Goal: Task Accomplishment & Management: Use online tool/utility

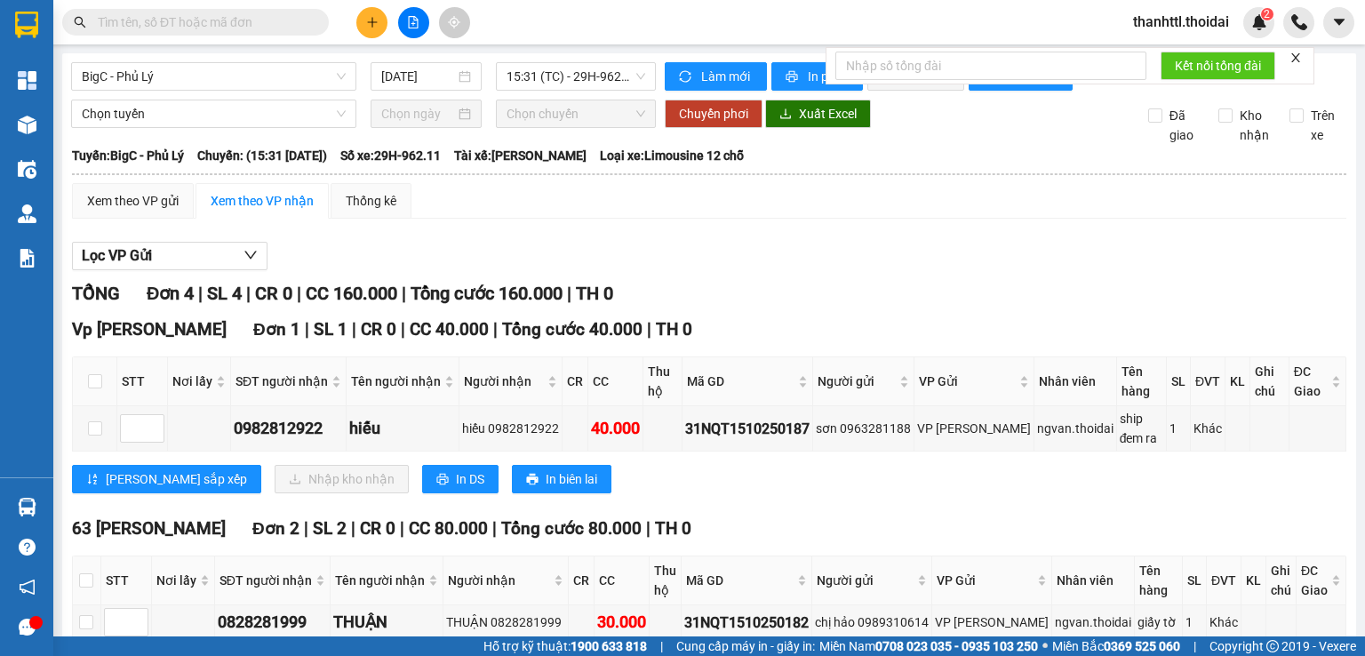
scroll to position [267, 0]
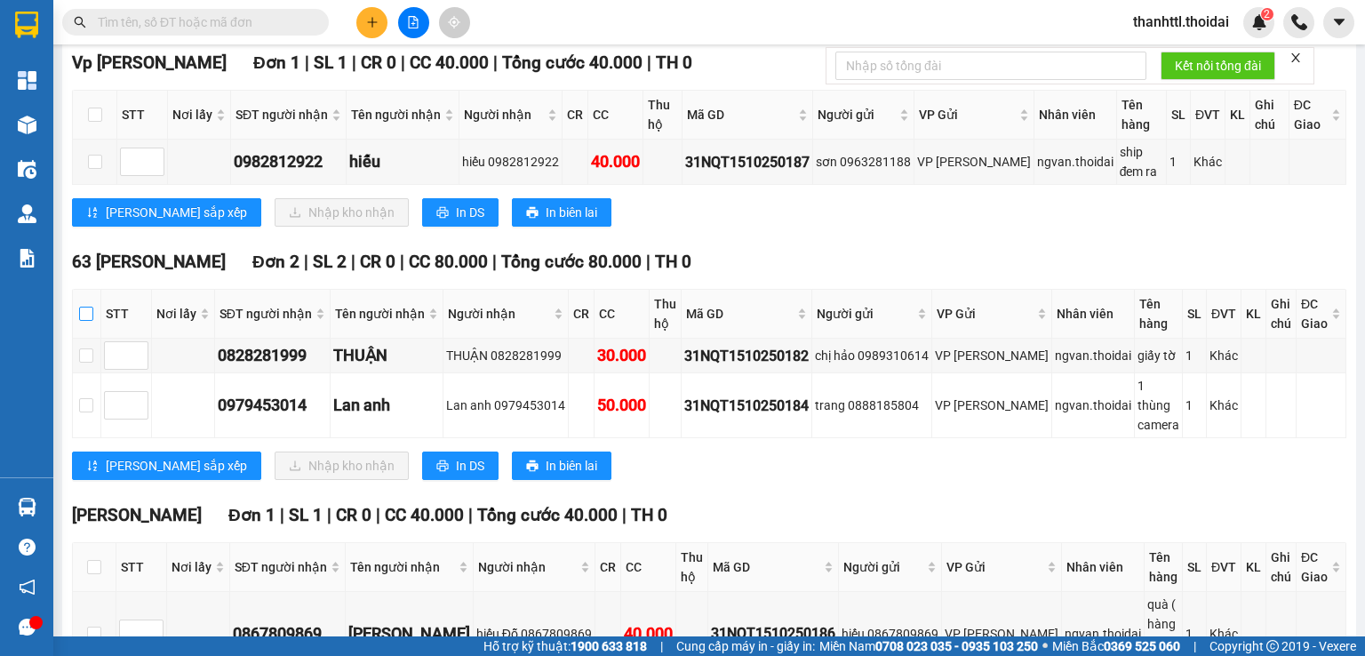
click at [89, 321] on input "checkbox" at bounding box center [86, 314] width 14 height 14
checkbox input "true"
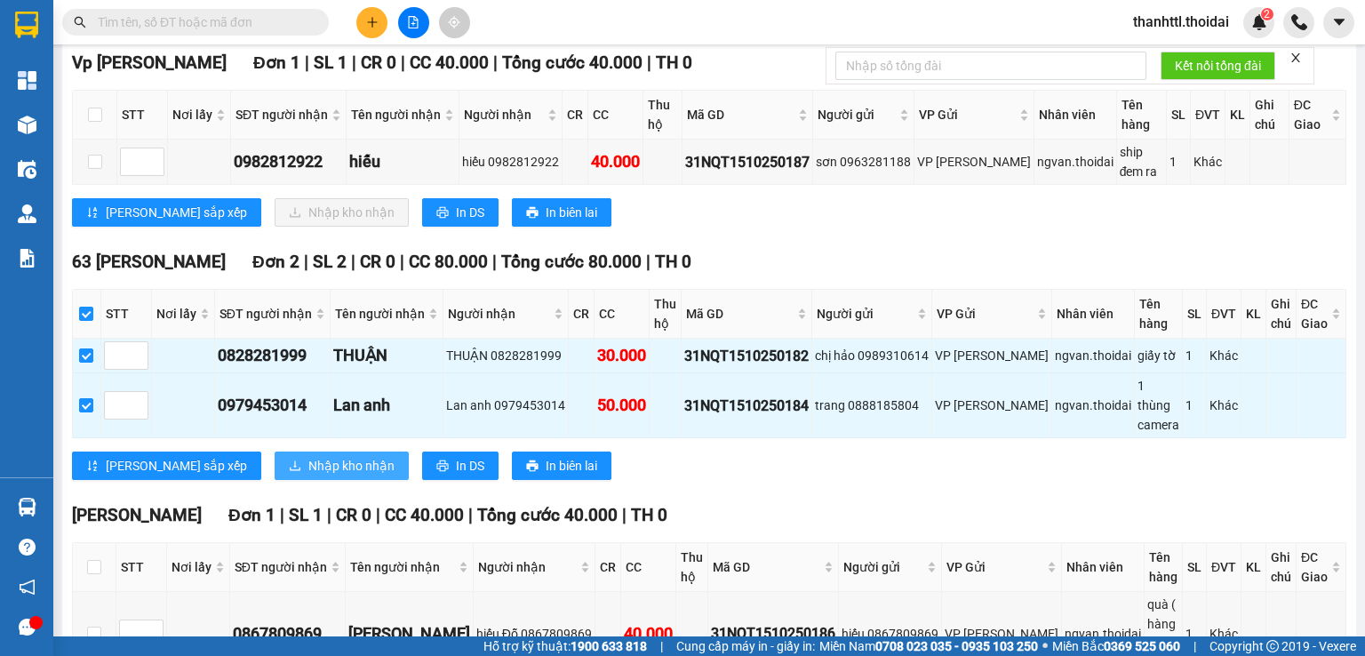
click at [308, 475] on span "Nhập kho nhận" at bounding box center [351, 466] width 86 height 20
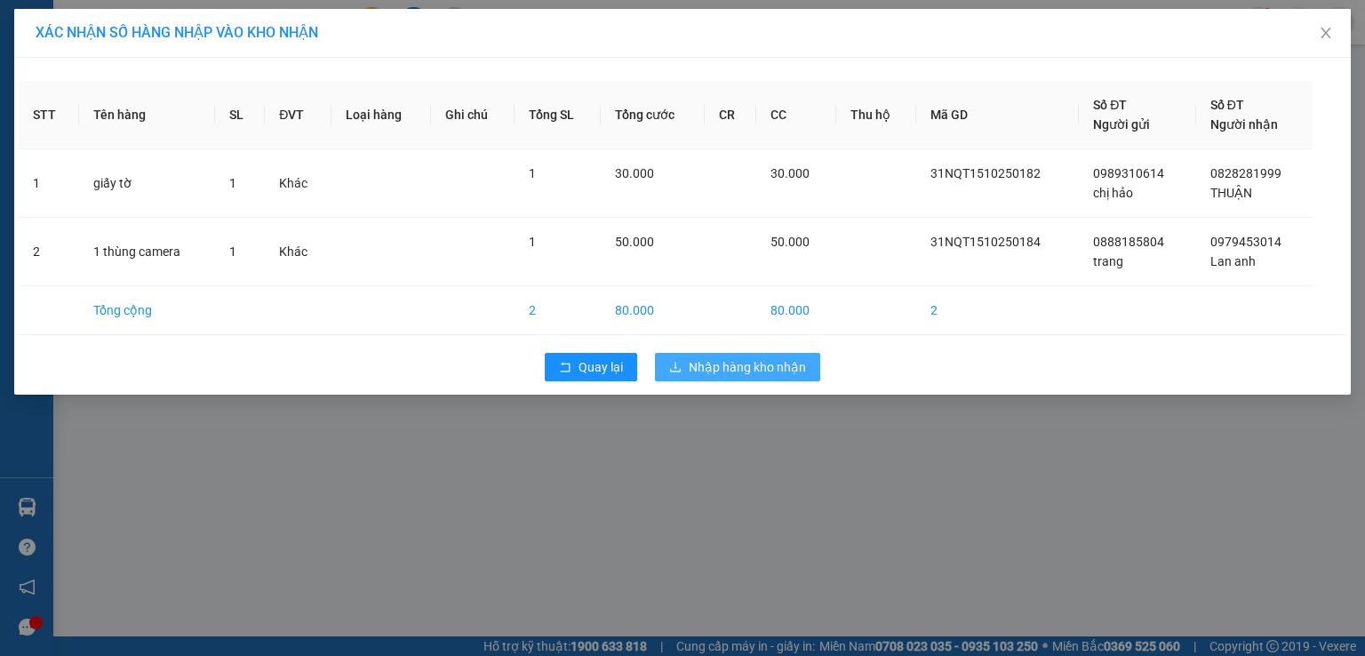
click at [721, 363] on span "Nhập hàng kho nhận" at bounding box center [747, 367] width 117 height 20
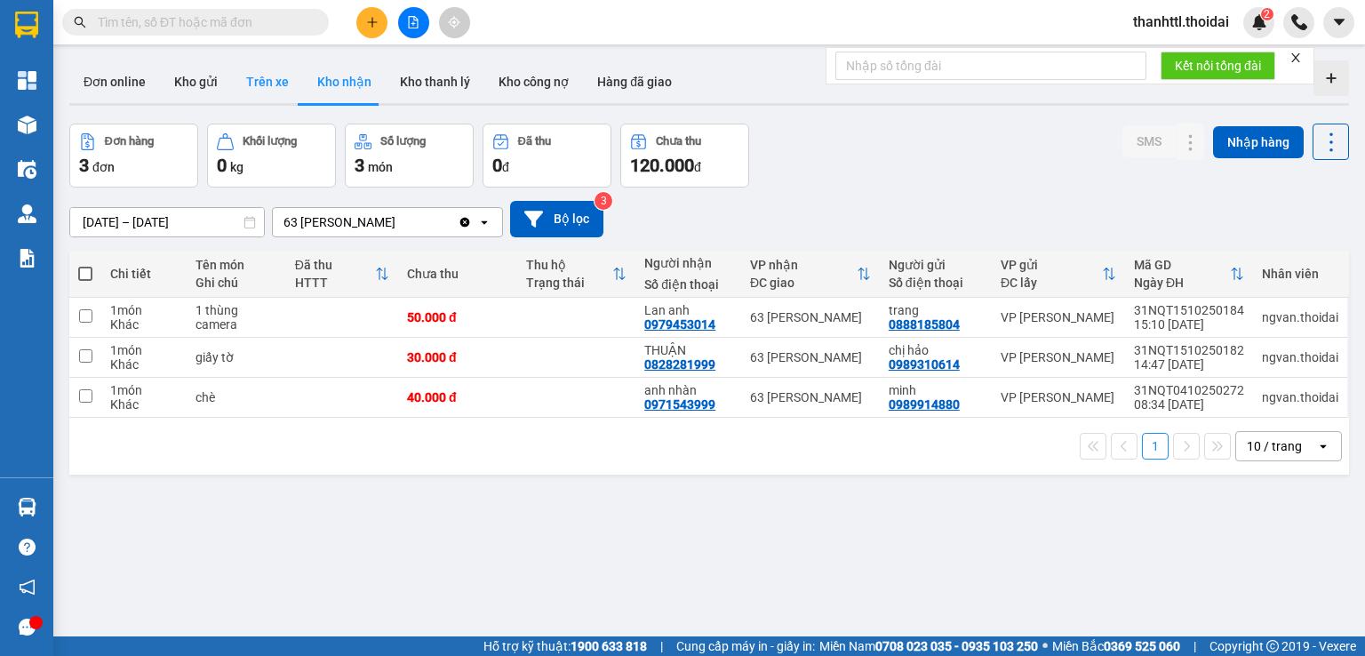
click at [274, 87] on button "Trên xe" at bounding box center [267, 81] width 71 height 43
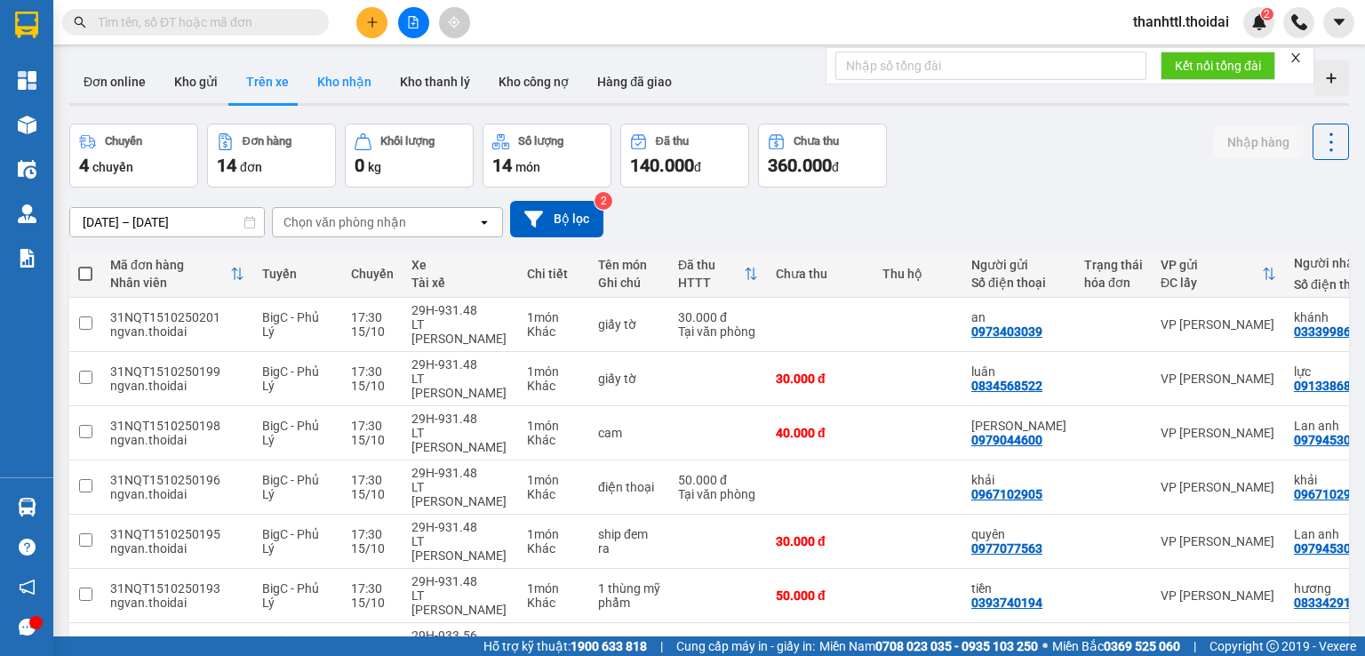
click at [362, 90] on button "Kho nhận" at bounding box center [344, 81] width 83 height 43
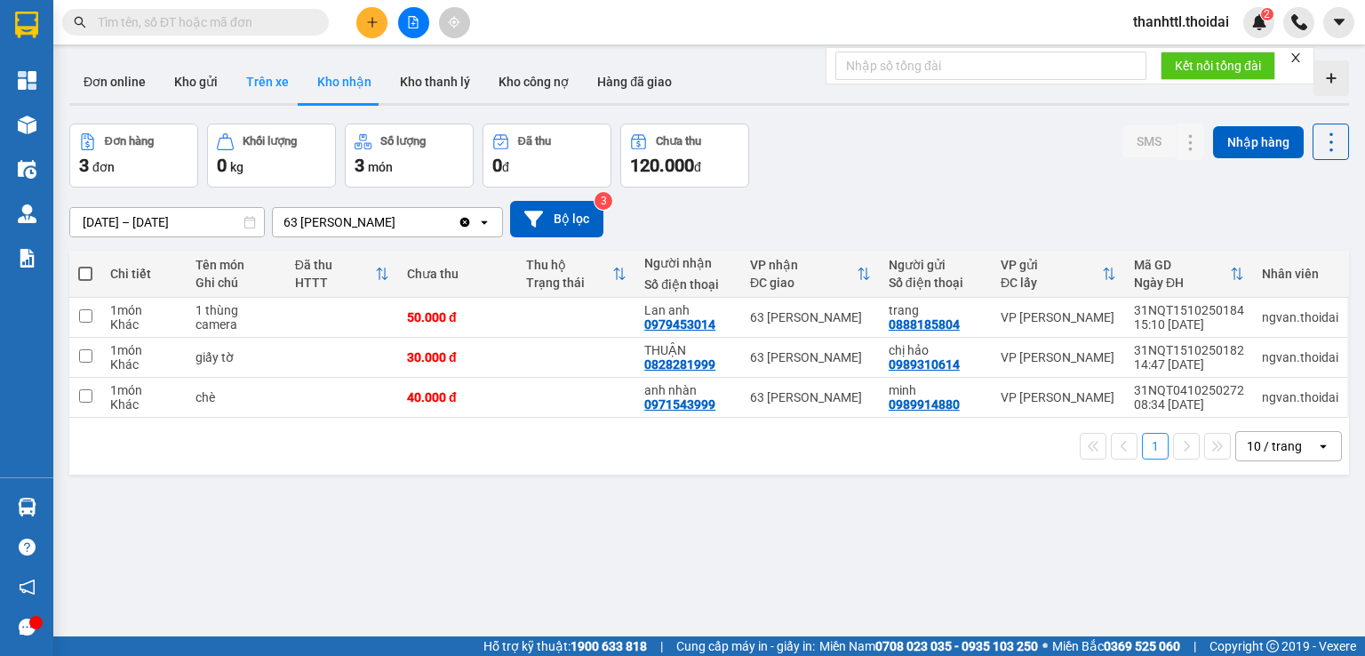
click at [269, 69] on button "Trên xe" at bounding box center [267, 81] width 71 height 43
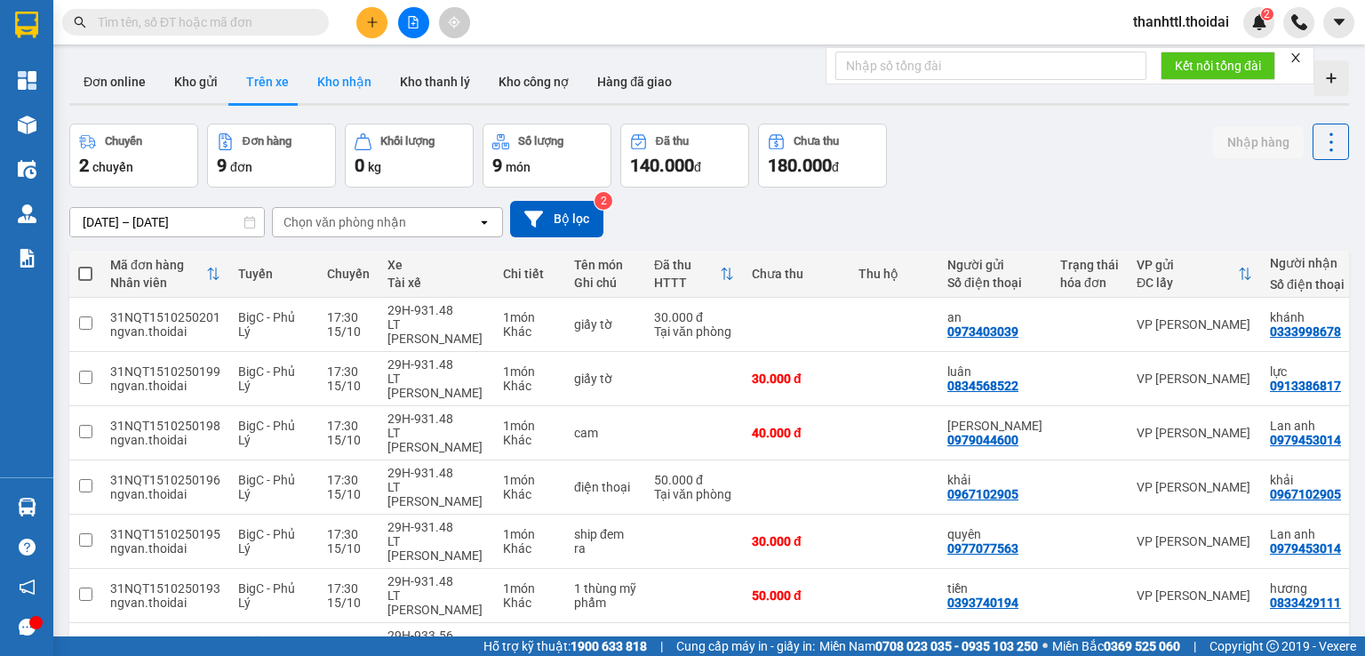
click at [341, 90] on button "Kho nhận" at bounding box center [344, 81] width 83 height 43
type input "01/10/2025 – 17/10/2025"
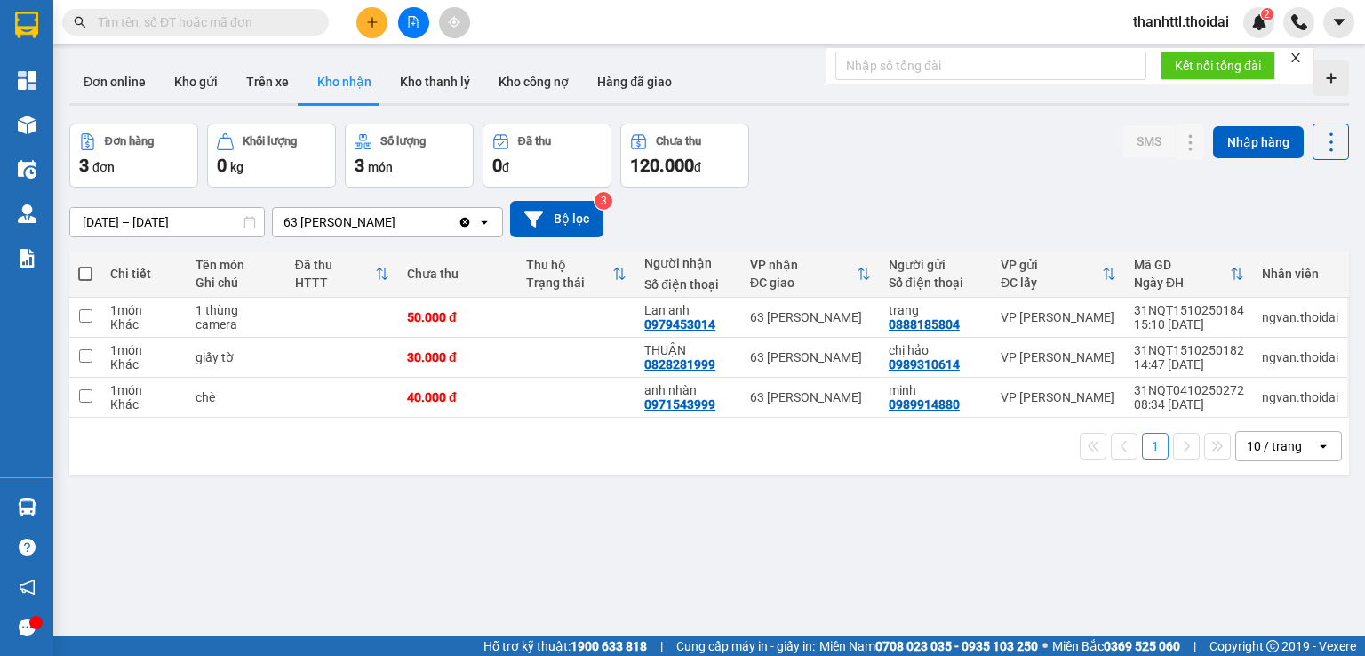
click at [1162, 20] on span "thanhttl.thoidai" at bounding box center [1181, 22] width 124 height 22
click at [1145, 60] on span "Đăng xuất" at bounding box center [1188, 55] width 90 height 20
